Goal: Information Seeking & Learning: Learn about a topic

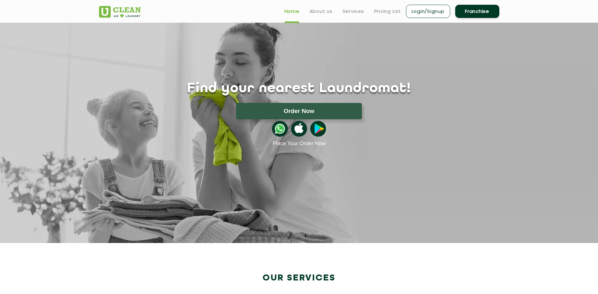
click at [560, 8] on header "Home About us Services Pricing List Login/Signup Franchise" at bounding box center [299, 11] width 598 height 23
click at [420, 8] on link "Login/Signup" at bounding box center [428, 11] width 44 height 13
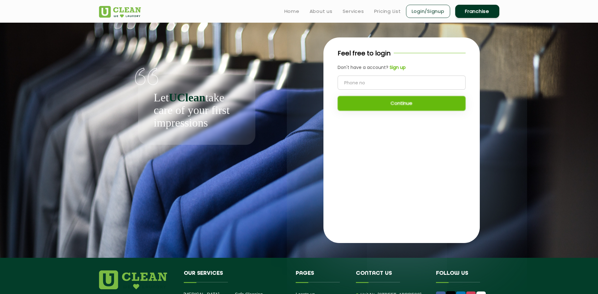
click at [375, 81] on input "tel" at bounding box center [402, 83] width 128 height 14
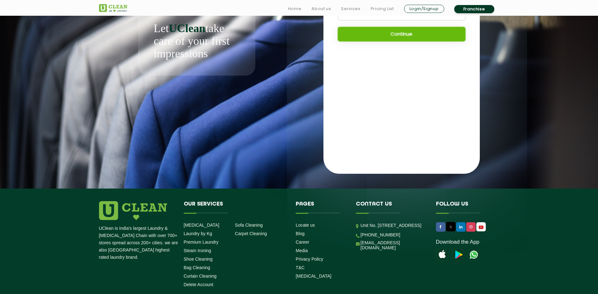
scroll to position [84, 0]
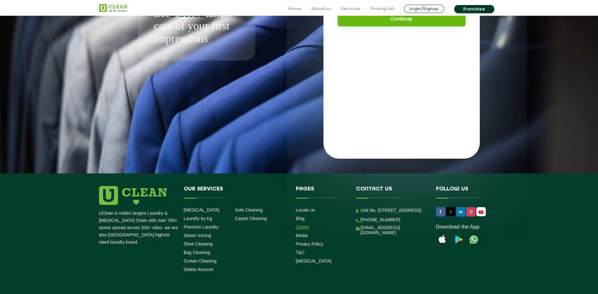
click at [306, 227] on link "Career" at bounding box center [303, 227] width 14 height 5
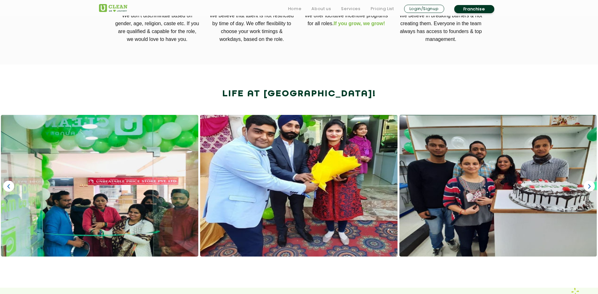
scroll to position [332, 0]
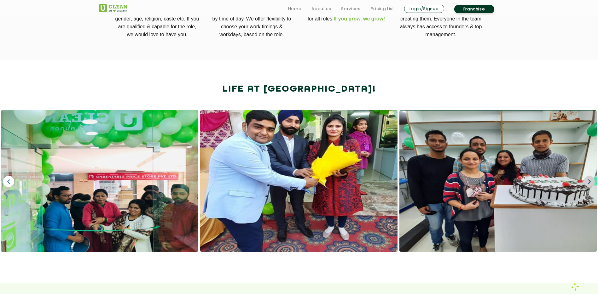
click at [591, 182] on link "›" at bounding box center [589, 181] width 11 height 11
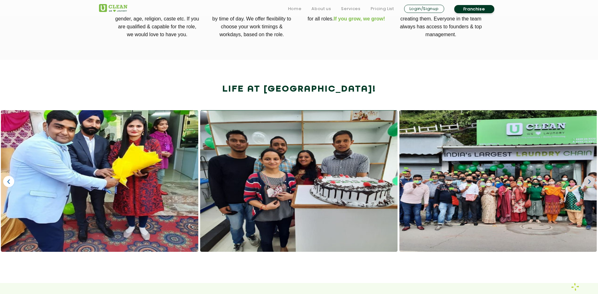
click at [591, 182] on link "›" at bounding box center [589, 181] width 11 height 11
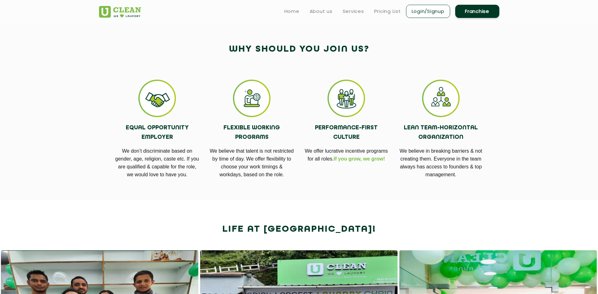
click at [520, 126] on app-career "UClean is proudly built by the hard work and passion of its UChamps. We are alw…" at bounding box center [299, 182] width 598 height 703
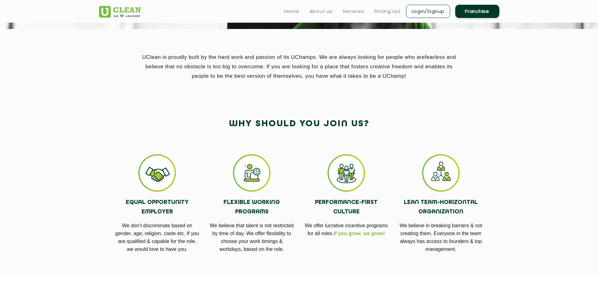
scroll to position [114, 0]
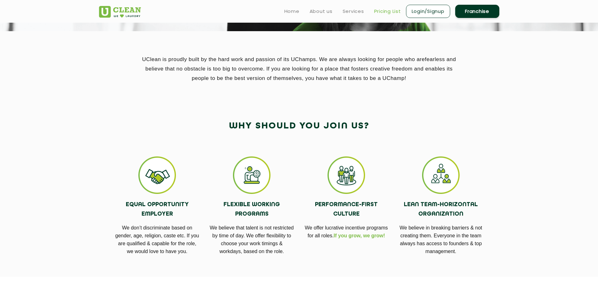
click at [383, 8] on link "Pricing List" at bounding box center [387, 12] width 27 height 8
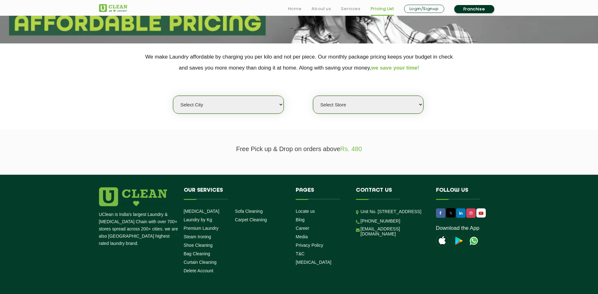
scroll to position [112, 0]
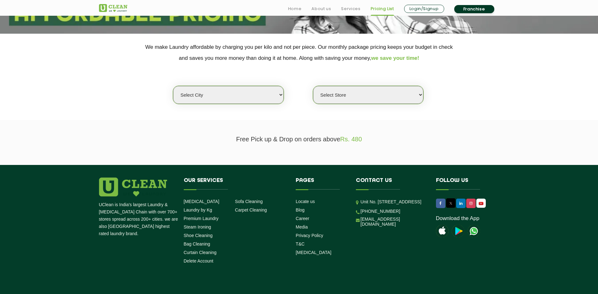
select select "133"
click at [173, 86] on select "Select city [GEOGRAPHIC_DATA] [GEOGRAPHIC_DATA] [GEOGRAPHIC_DATA] [GEOGRAPHIC_D…" at bounding box center [228, 95] width 110 height 18
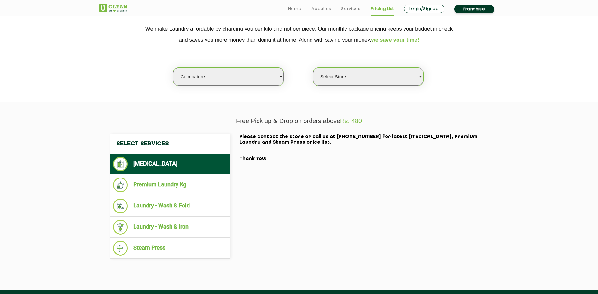
scroll to position [132, 0]
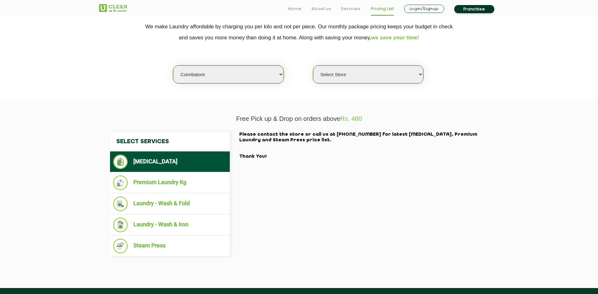
click at [319, 187] on div "Select Services [MEDICAL_DATA] Premium Laundry Kg Laundry - Wash & Fold Laundry…" at bounding box center [299, 194] width 388 height 125
click at [176, 179] on li "Premium Laundry Kg" at bounding box center [169, 183] width 113 height 15
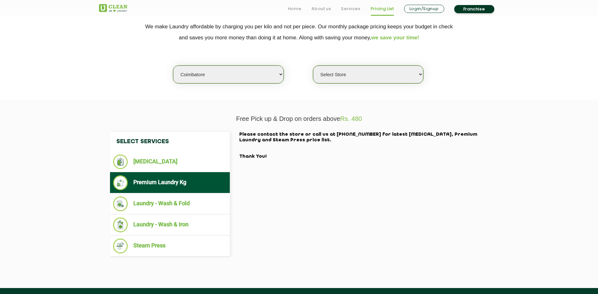
select select "572"
click at [313, 66] on select "Select Store [GEOGRAPHIC_DATA]" at bounding box center [368, 75] width 110 height 18
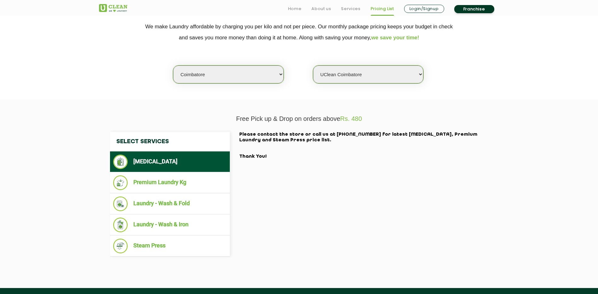
click at [304, 72] on div "Select city [GEOGRAPHIC_DATA] [GEOGRAPHIC_DATA] [GEOGRAPHIC_DATA] [GEOGRAPHIC_D…" at bounding box center [299, 63] width 410 height 41
